Goal: Browse casually

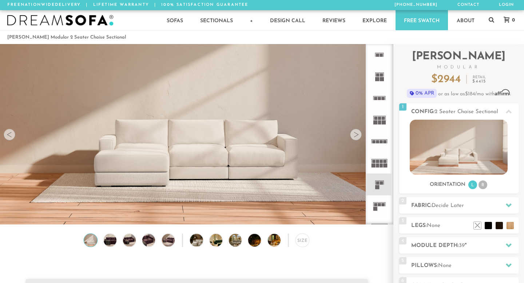
click at [358, 133] on div at bounding box center [356, 135] width 12 height 12
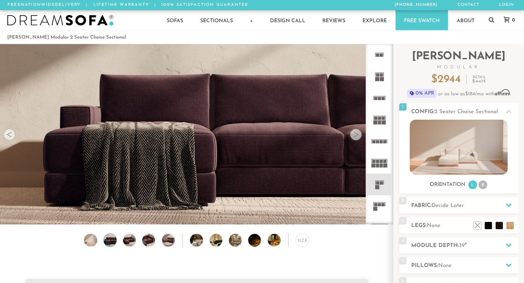
click at [358, 133] on div at bounding box center [356, 135] width 12 height 12
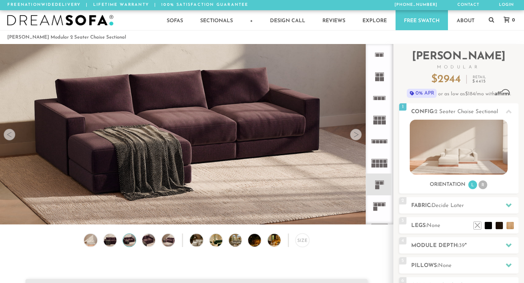
click at [358, 133] on div at bounding box center [356, 135] width 12 height 12
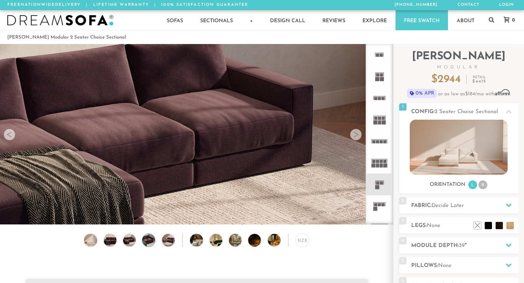
click at [358, 133] on div at bounding box center [356, 135] width 12 height 12
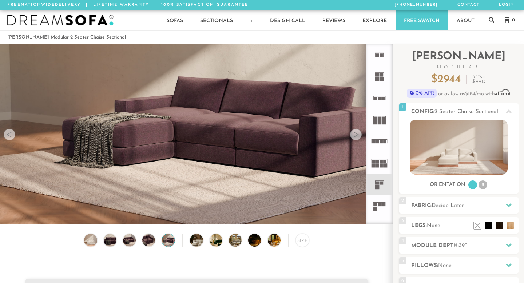
click at [358, 133] on div at bounding box center [356, 135] width 12 height 12
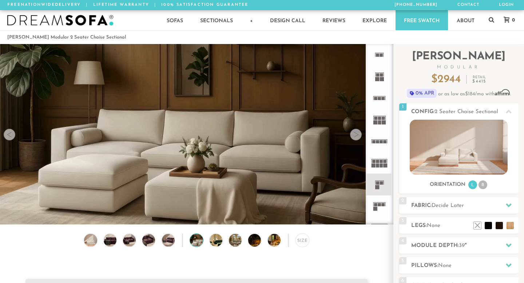
click at [358, 133] on div at bounding box center [356, 135] width 12 height 12
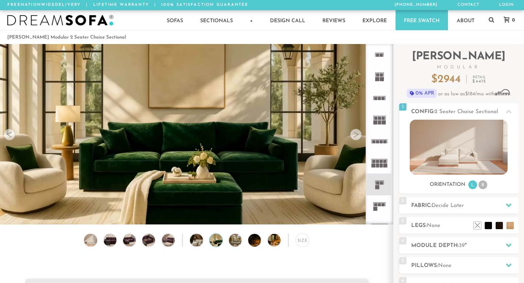
click at [358, 133] on div at bounding box center [356, 135] width 12 height 12
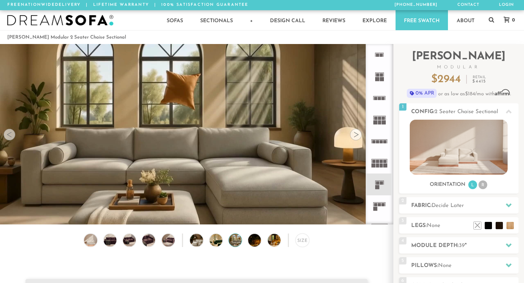
click at [358, 133] on div at bounding box center [356, 135] width 12 height 12
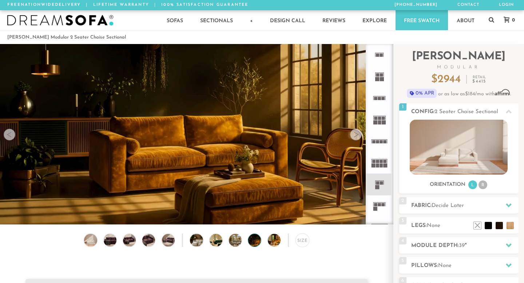
click at [358, 133] on div at bounding box center [356, 135] width 12 height 12
